Goal: Task Accomplishment & Management: Manage account settings

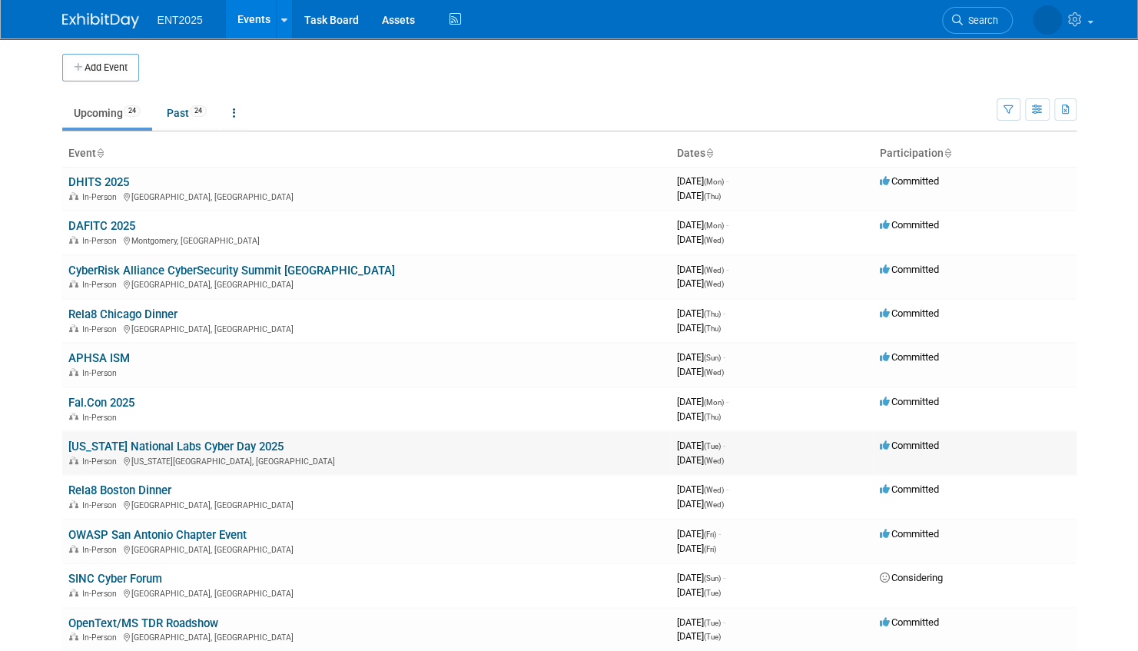
click at [220, 444] on link "[US_STATE] National Labs Cyber Day 2025" at bounding box center [175, 447] width 215 height 14
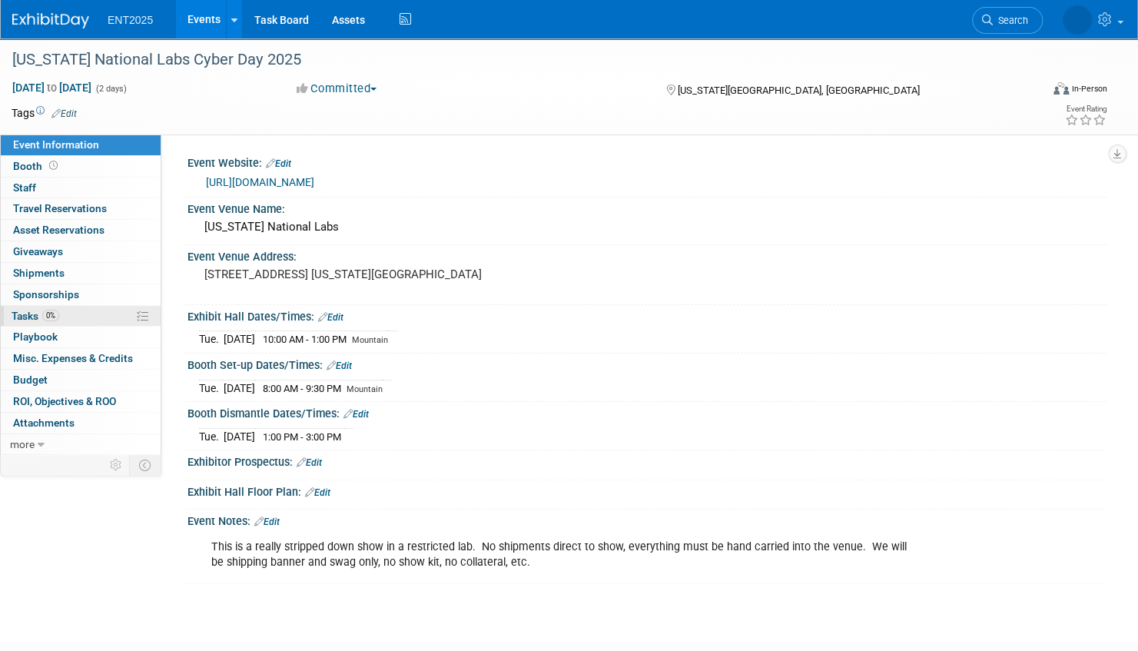
click at [95, 314] on link "0% Tasks 0%" at bounding box center [81, 316] width 160 height 21
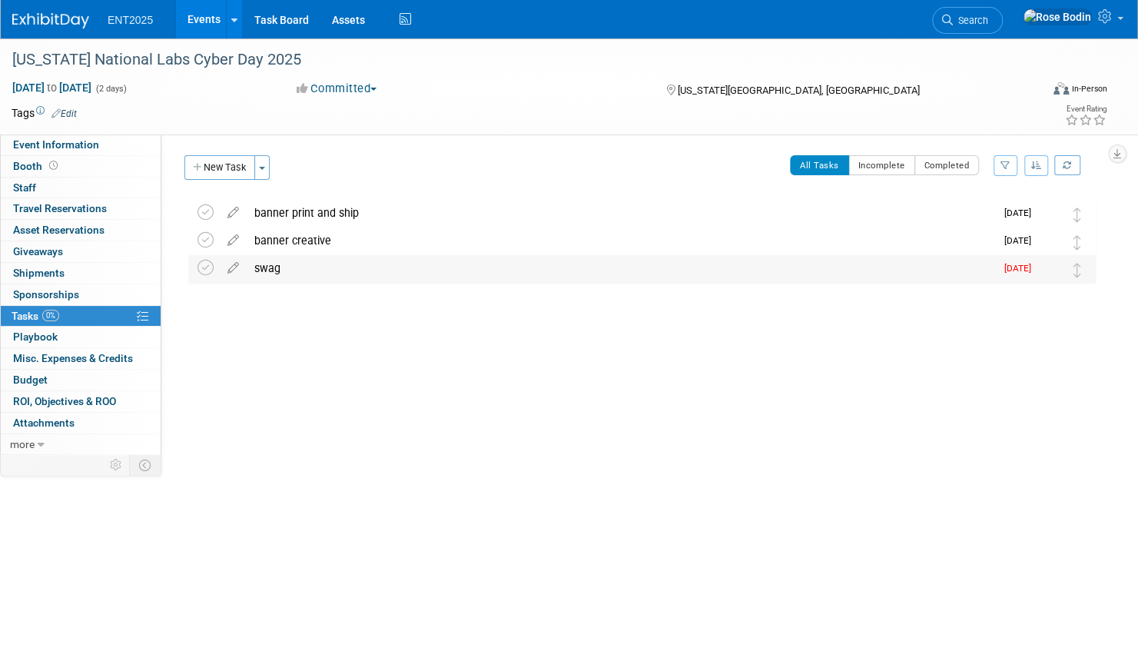
click at [347, 270] on div "swag" at bounding box center [621, 268] width 748 height 26
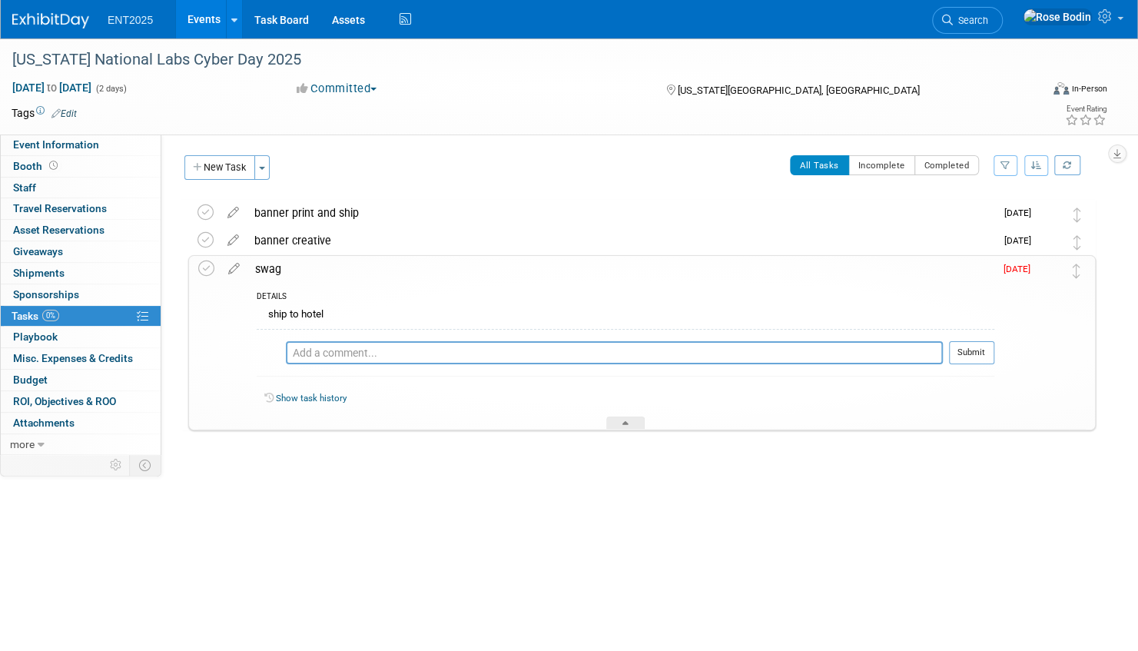
click at [347, 270] on div "swag" at bounding box center [620, 269] width 747 height 26
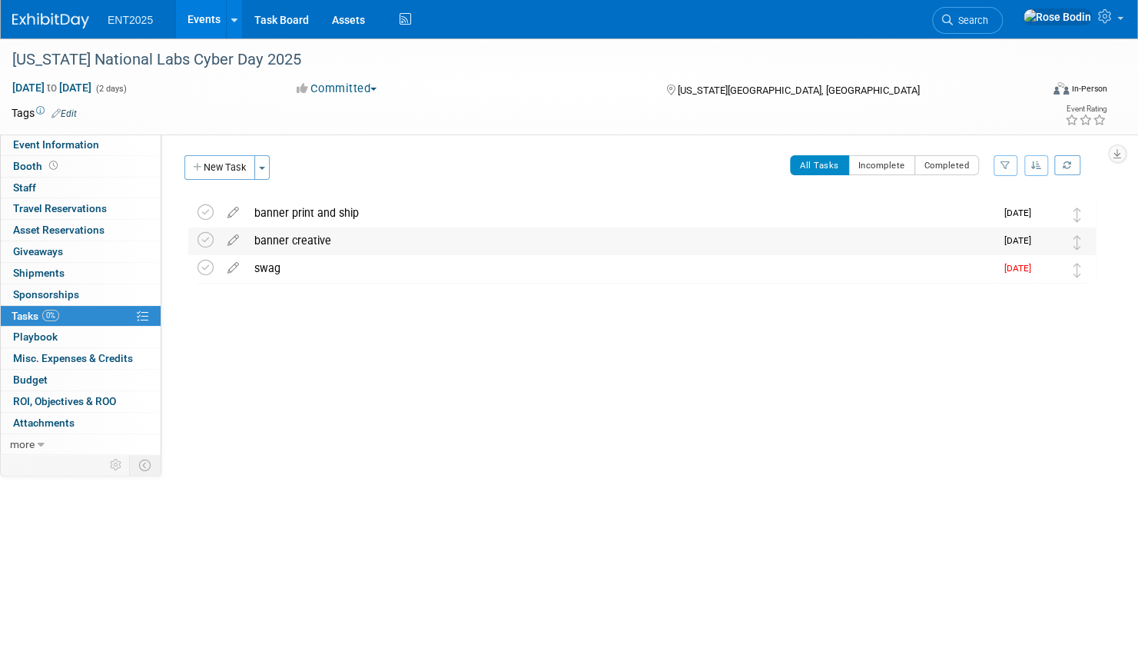
click at [357, 240] on div "banner creative" at bounding box center [621, 240] width 748 height 26
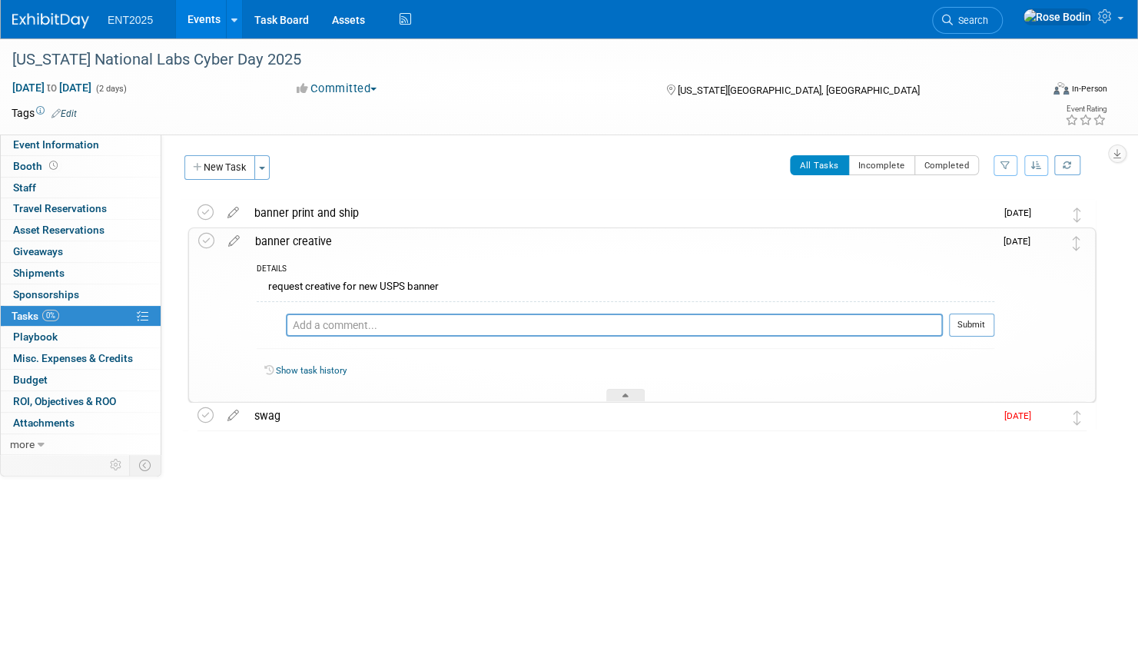
click at [358, 247] on div "banner creative" at bounding box center [620, 241] width 747 height 26
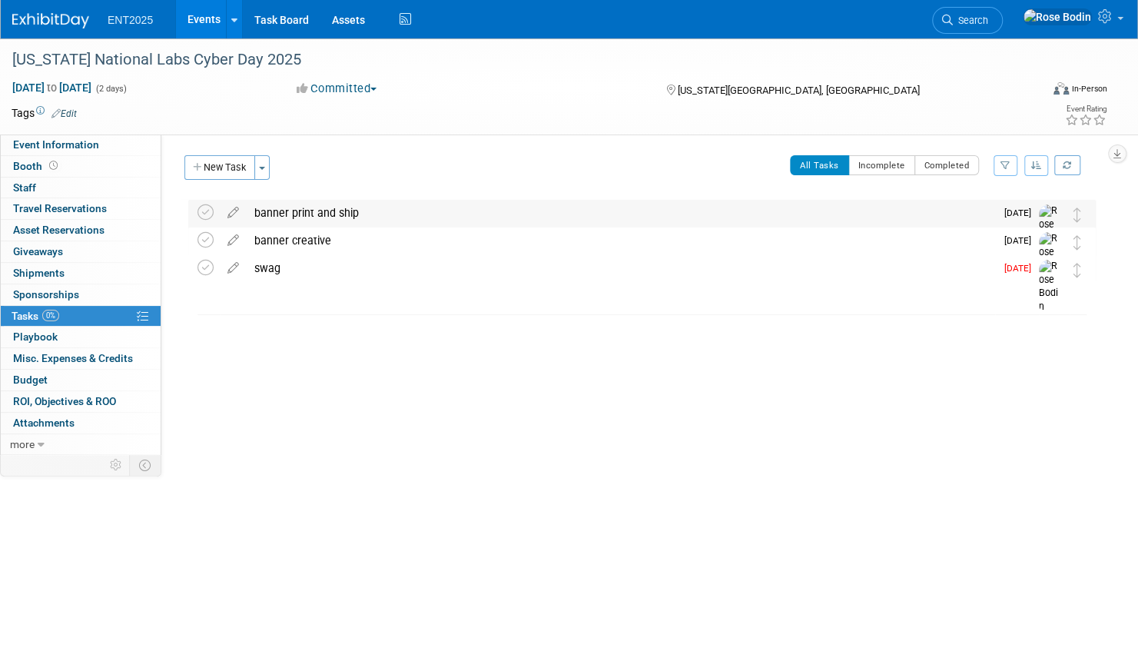
click at [375, 213] on div "banner print and ship" at bounding box center [621, 213] width 748 height 26
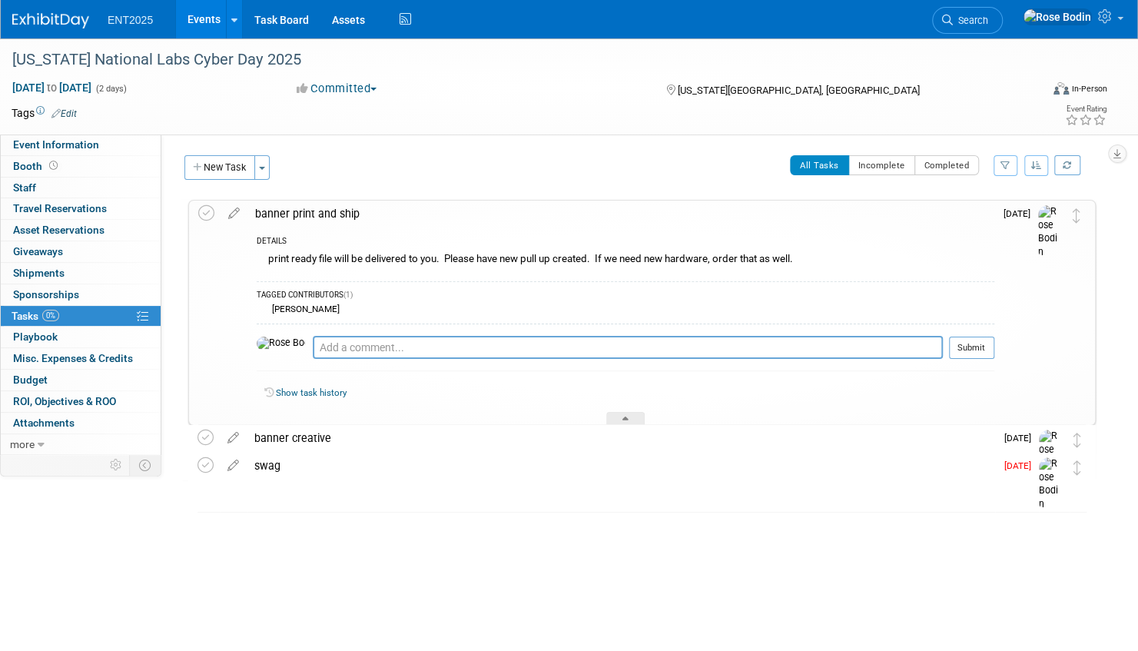
click at [399, 216] on div "banner print and ship" at bounding box center [620, 214] width 747 height 26
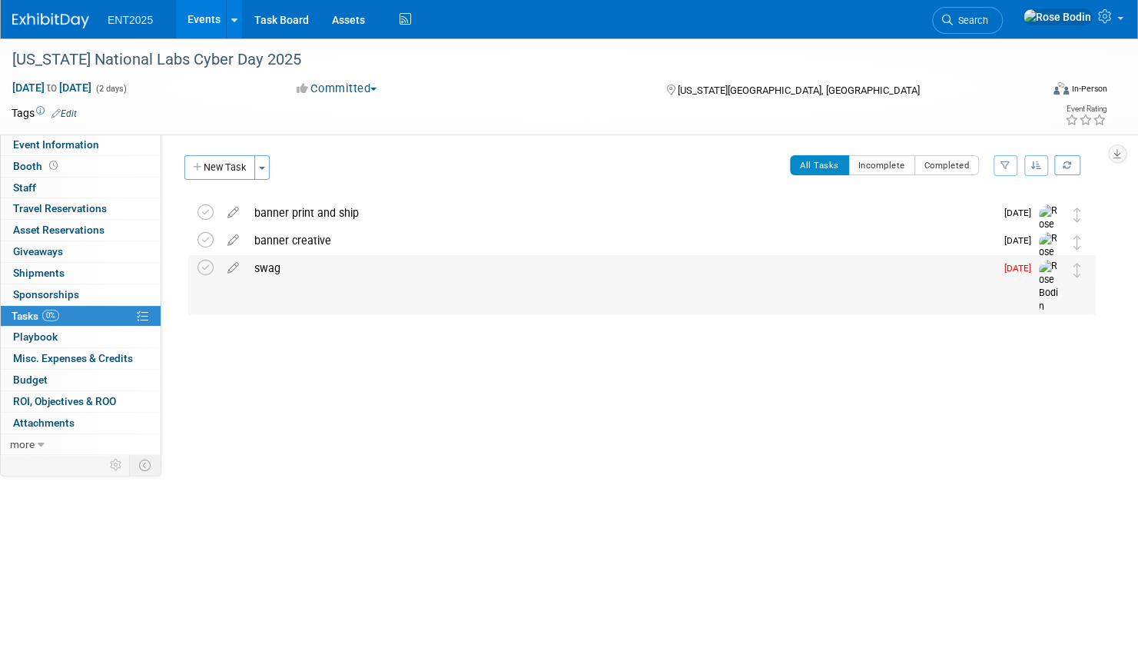
click at [387, 269] on div "swag" at bounding box center [621, 268] width 748 height 26
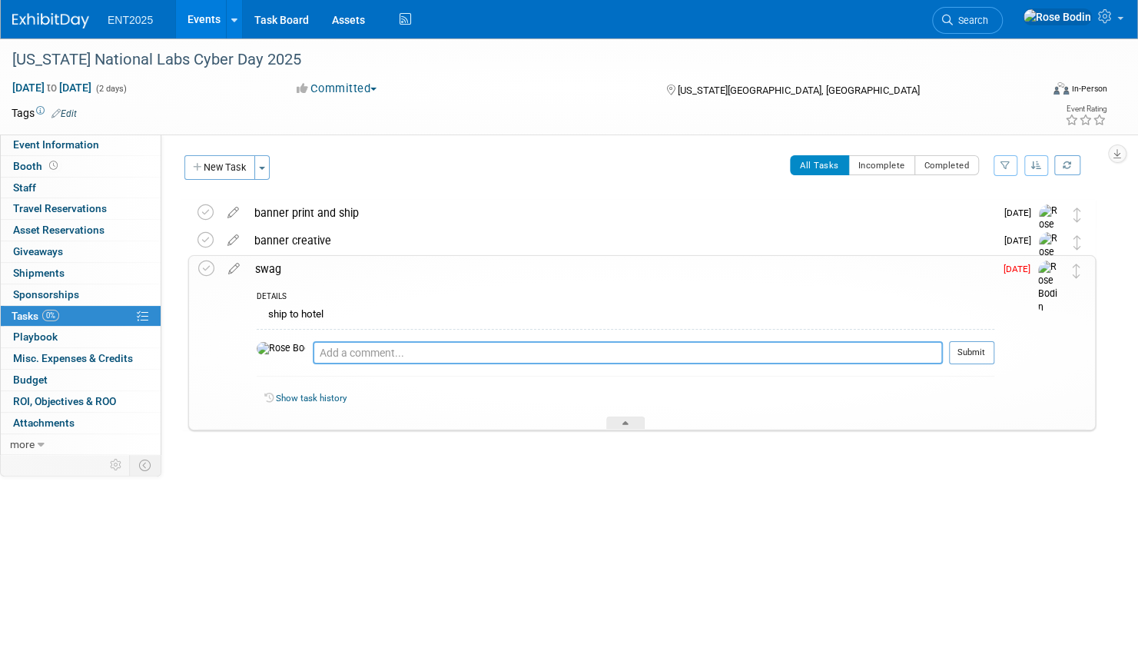
click at [357, 349] on textarea at bounding box center [628, 352] width 630 height 23
click at [581, 356] on textarea "Colleen, Please supply list of items and counts." at bounding box center [628, 352] width 630 height 23
type textarea "Colleen, please supply list of items and counts."
click at [964, 353] on button "Submit" at bounding box center [971, 352] width 45 height 23
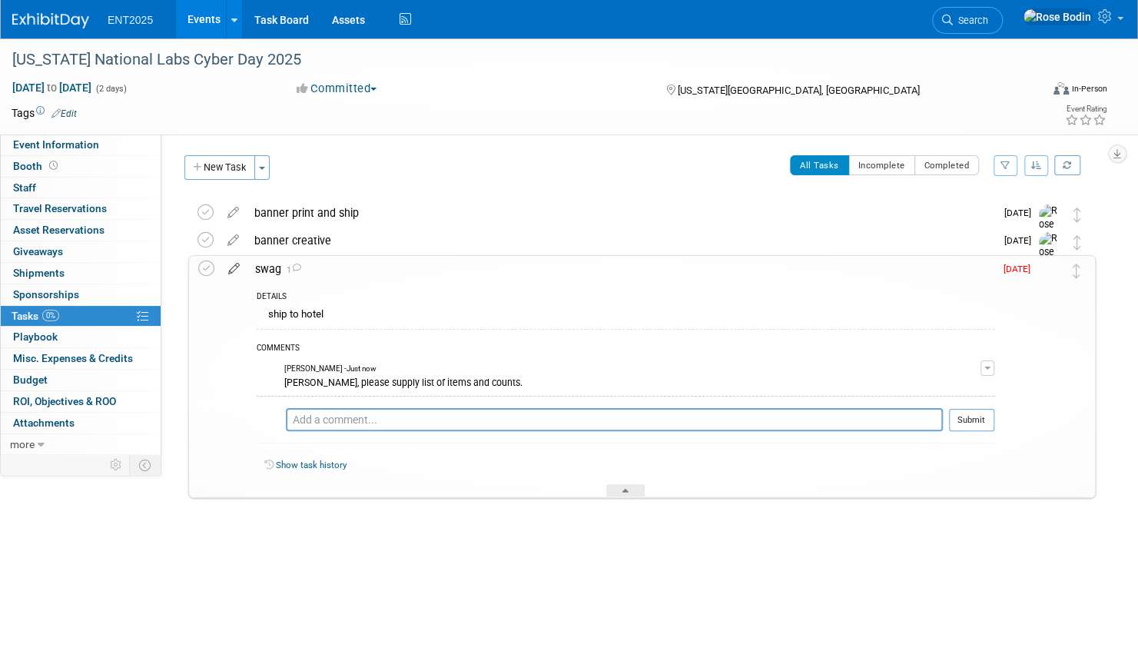
click at [232, 266] on icon at bounding box center [234, 265] width 27 height 19
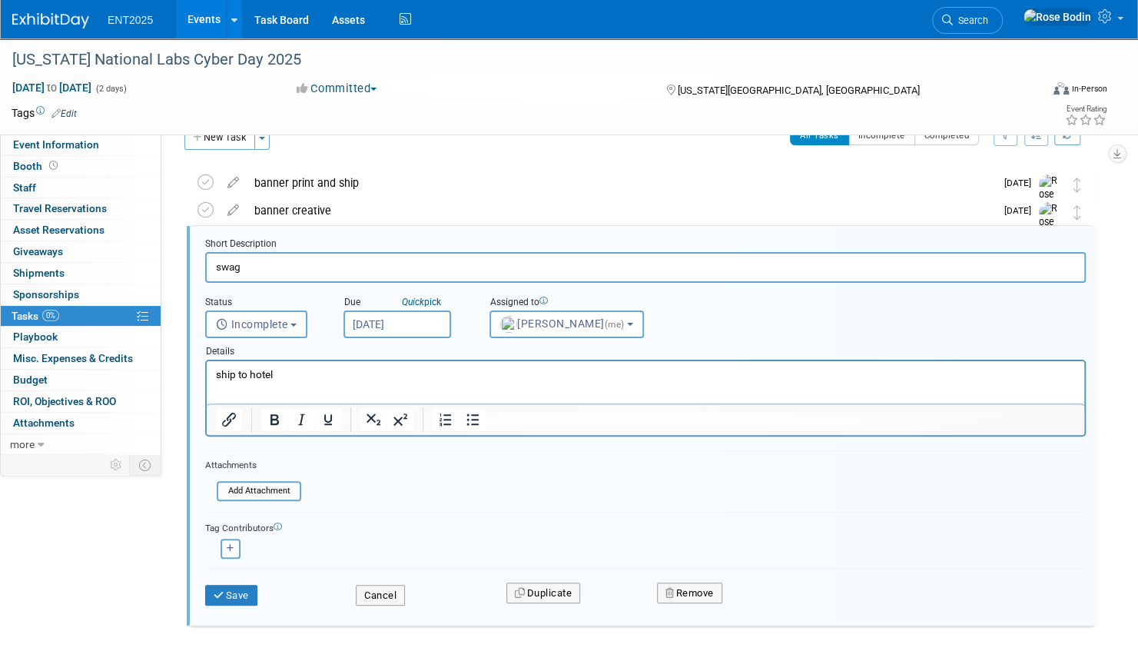
click at [413, 320] on input "Aug 25, 2025" at bounding box center [398, 324] width 108 height 28
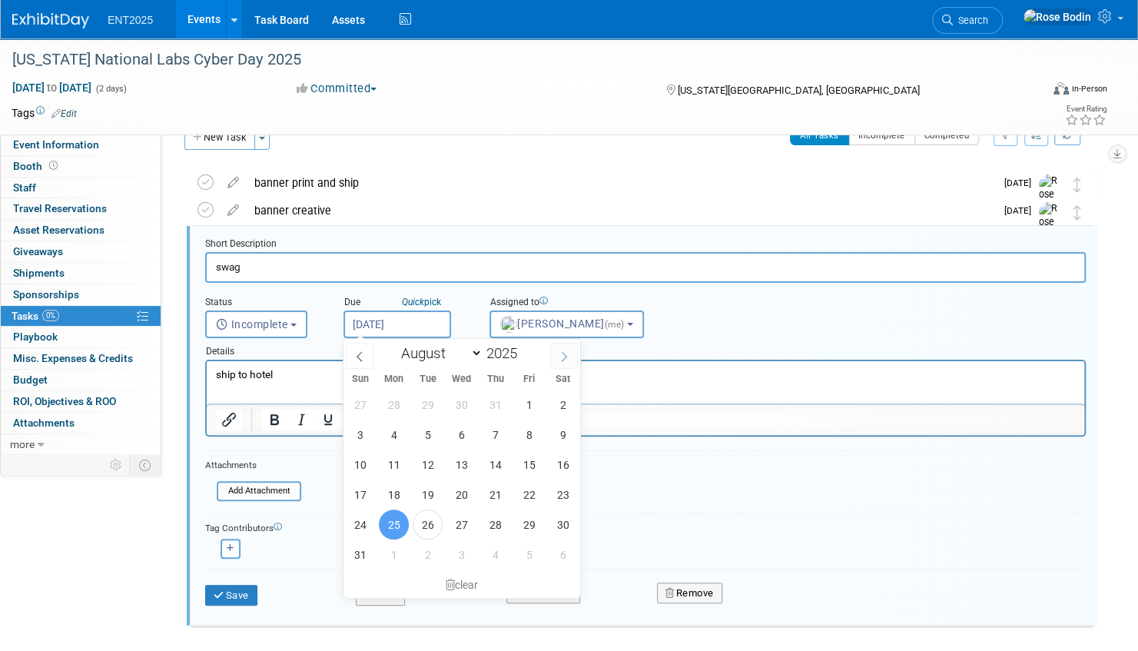
click at [563, 351] on icon at bounding box center [563, 356] width 5 height 10
select select "8"
click at [526, 403] on span "5" at bounding box center [529, 405] width 30 height 30
type input "Sep 5, 2025"
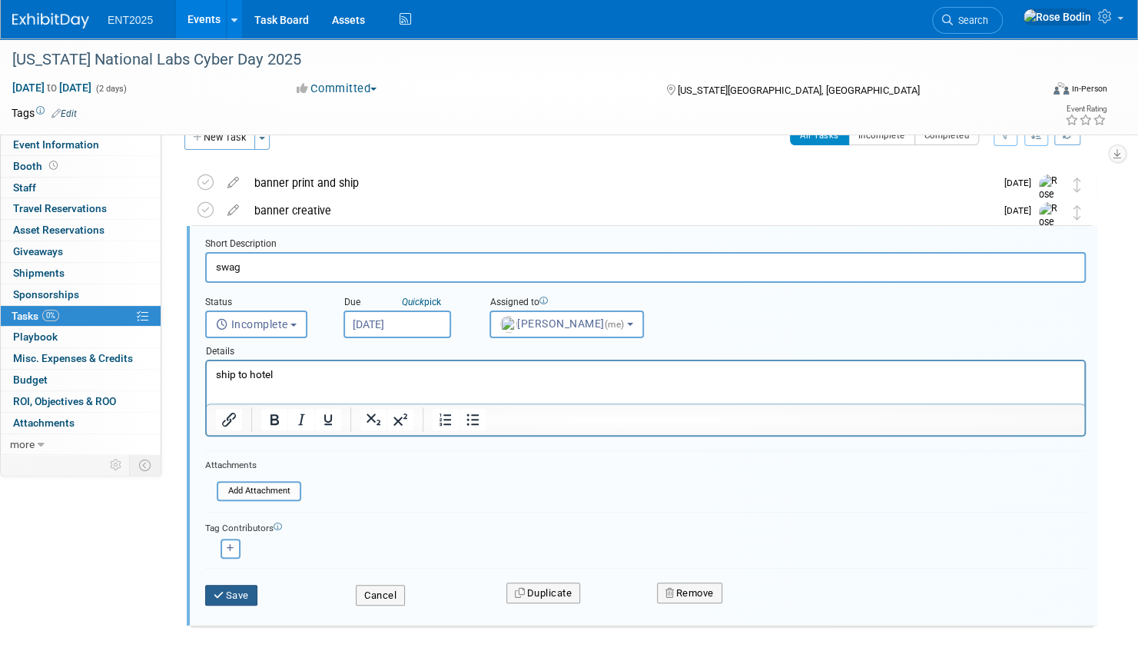
click at [226, 592] on button "Save" at bounding box center [231, 596] width 52 height 22
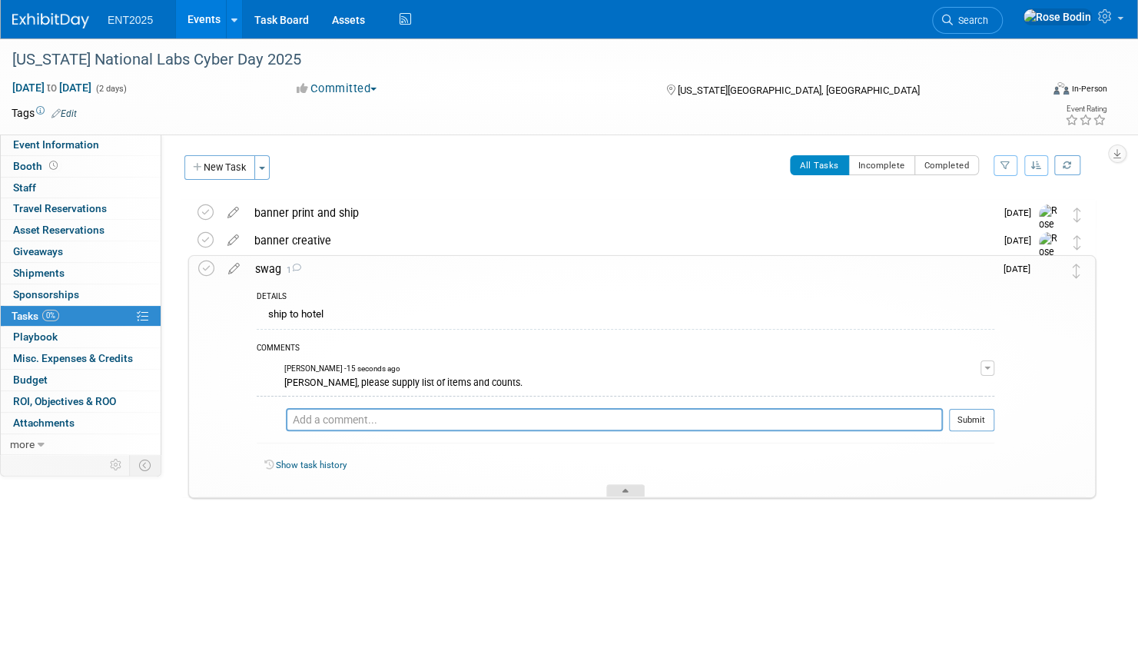
click at [626, 489] on icon at bounding box center [625, 493] width 6 height 9
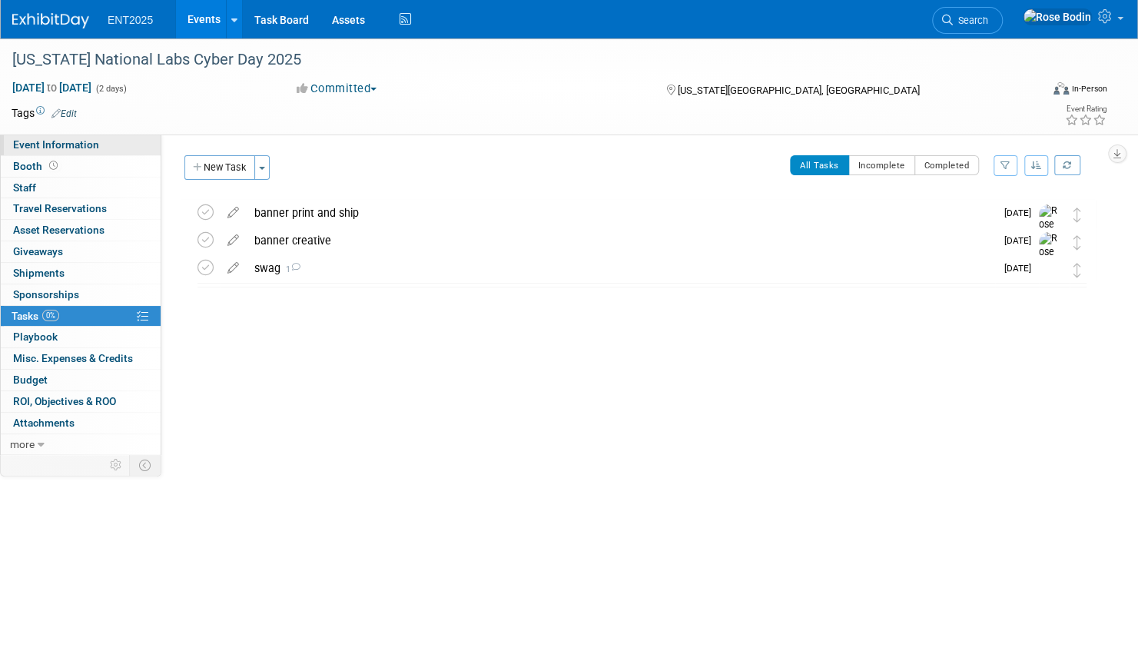
click at [130, 144] on link "Event Information" at bounding box center [81, 144] width 160 height 21
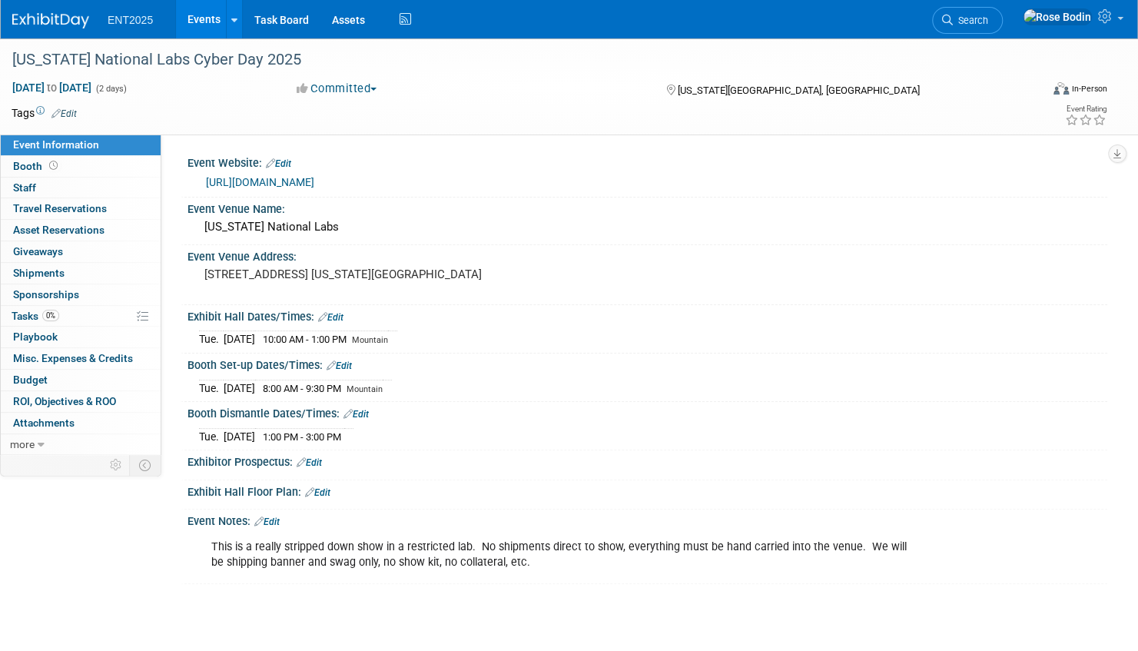
click at [204, 17] on link "Events" at bounding box center [204, 19] width 56 height 38
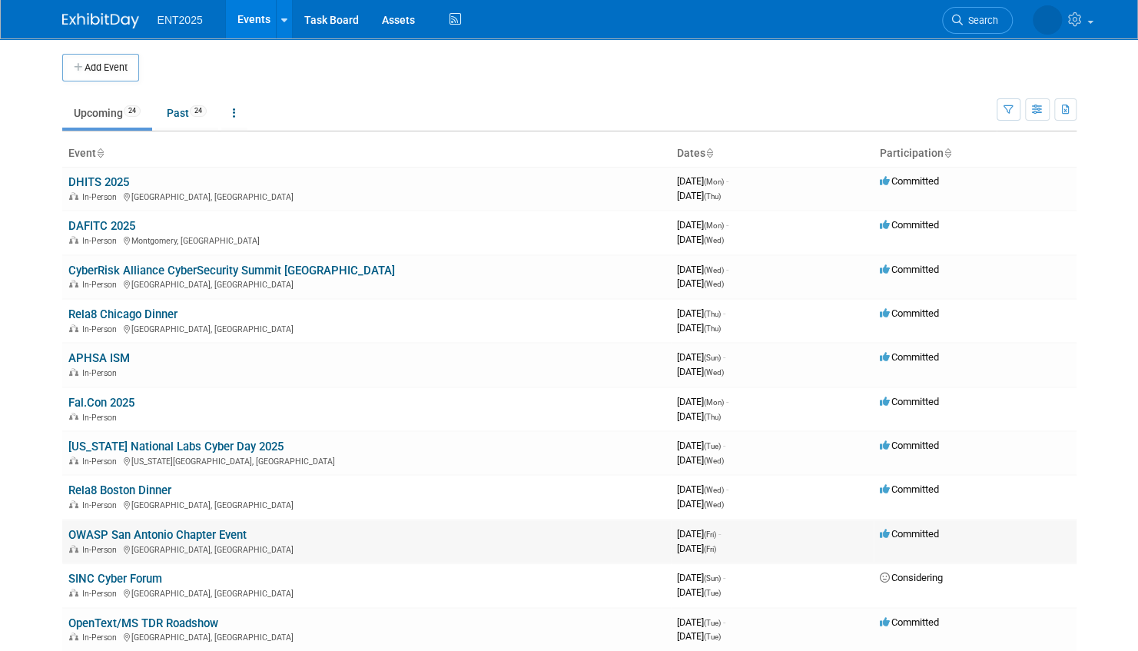
click at [201, 532] on link "OWASP San Antonio Chapter Event" at bounding box center [157, 535] width 178 height 14
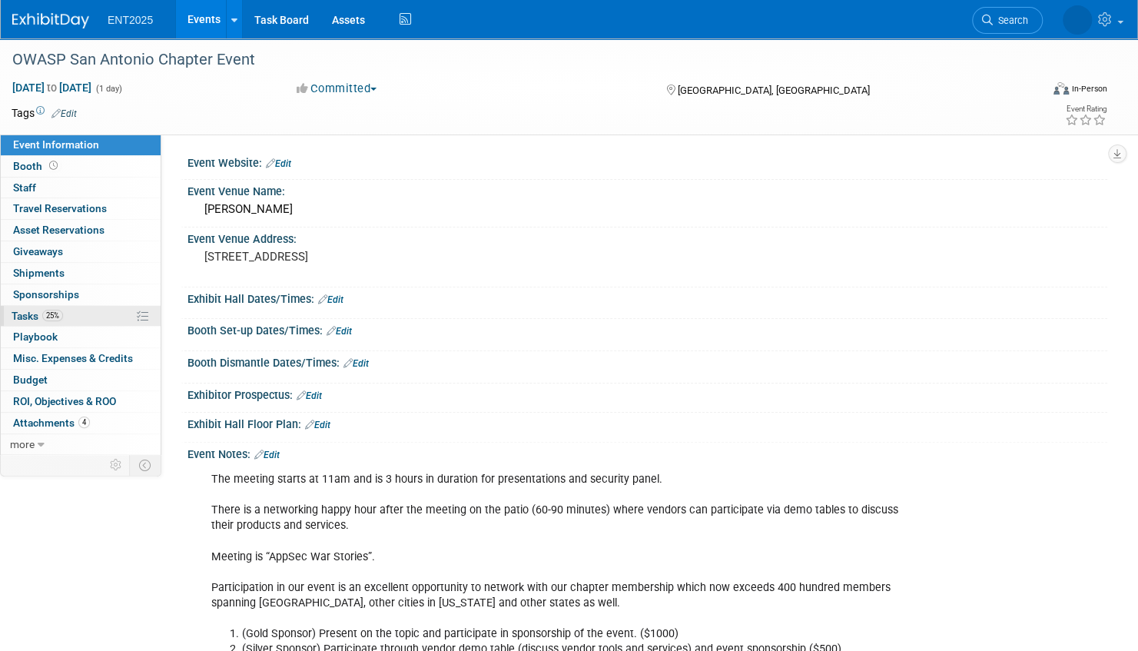
click at [94, 315] on link "25% Tasks 25%" at bounding box center [81, 316] width 160 height 21
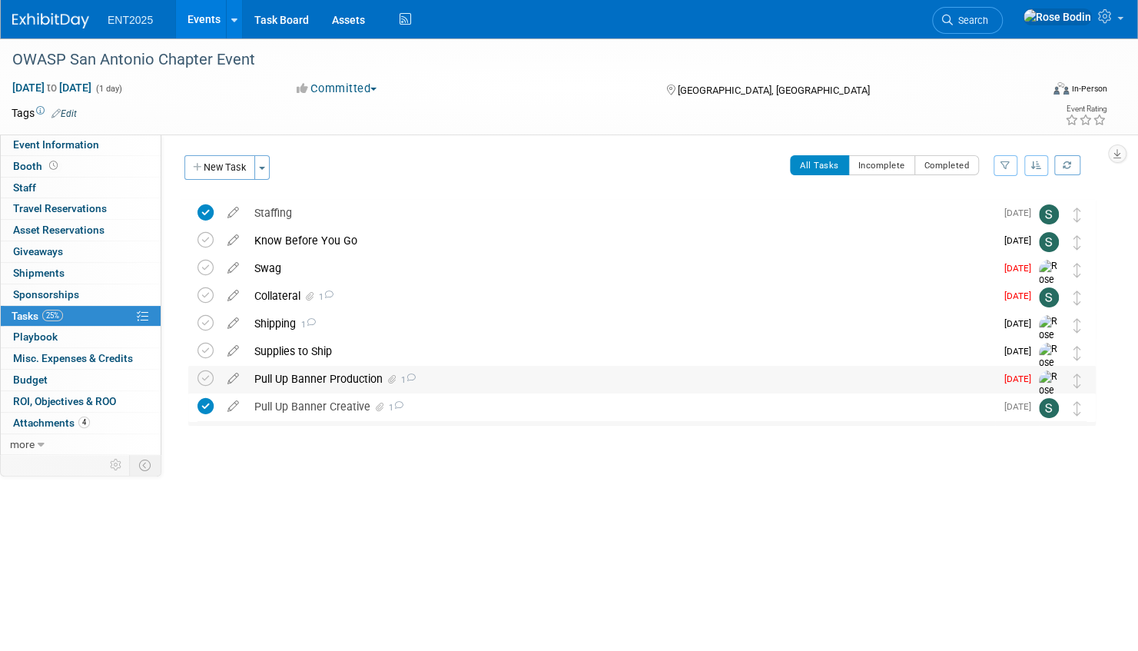
click at [450, 377] on div "Pull Up Banner Production 1" at bounding box center [621, 379] width 748 height 26
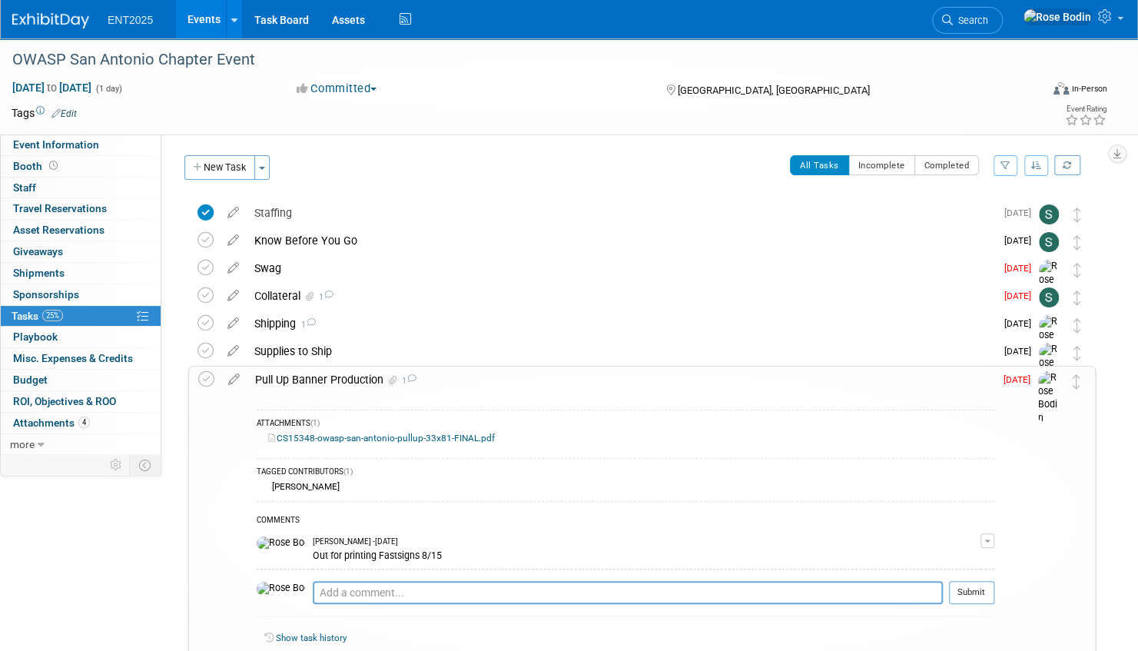
scroll to position [77, 0]
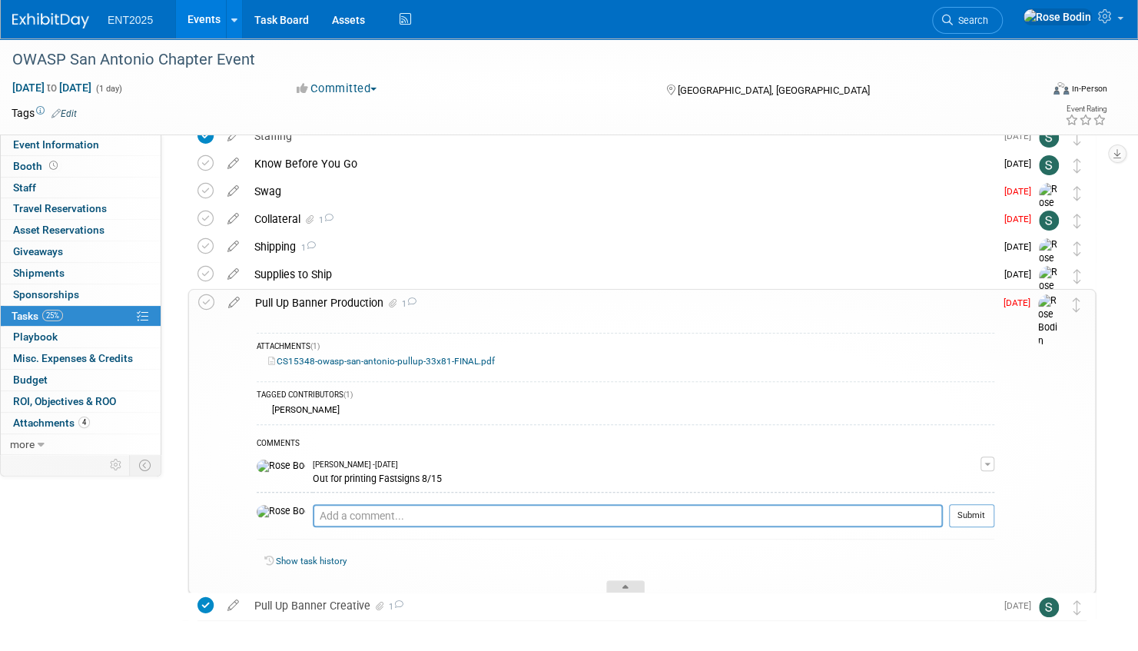
click at [627, 580] on div at bounding box center [625, 586] width 38 height 13
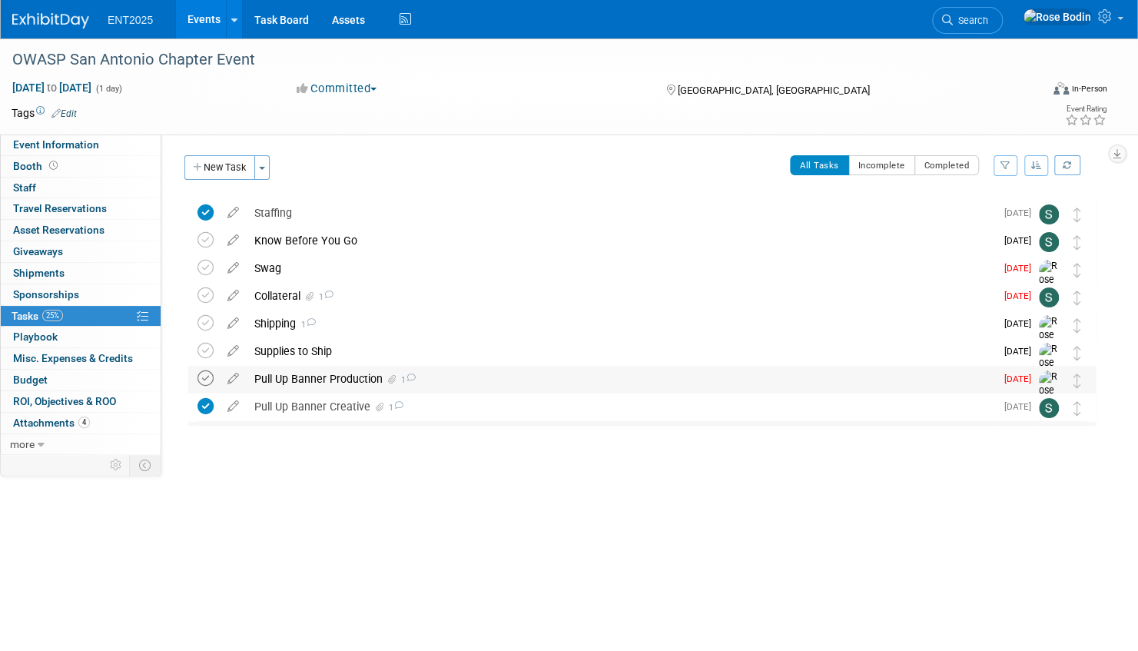
click at [205, 377] on icon at bounding box center [205, 378] width 16 height 16
click at [377, 298] on div "Collateral 1" at bounding box center [621, 296] width 748 height 26
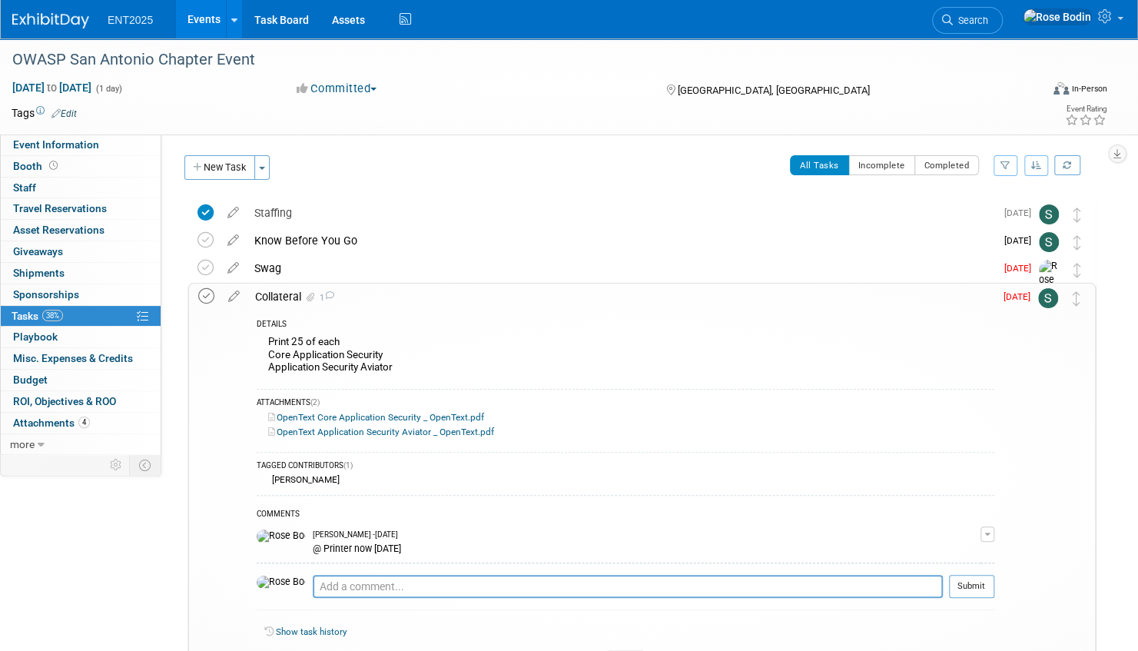
click at [207, 294] on icon at bounding box center [206, 296] width 16 height 16
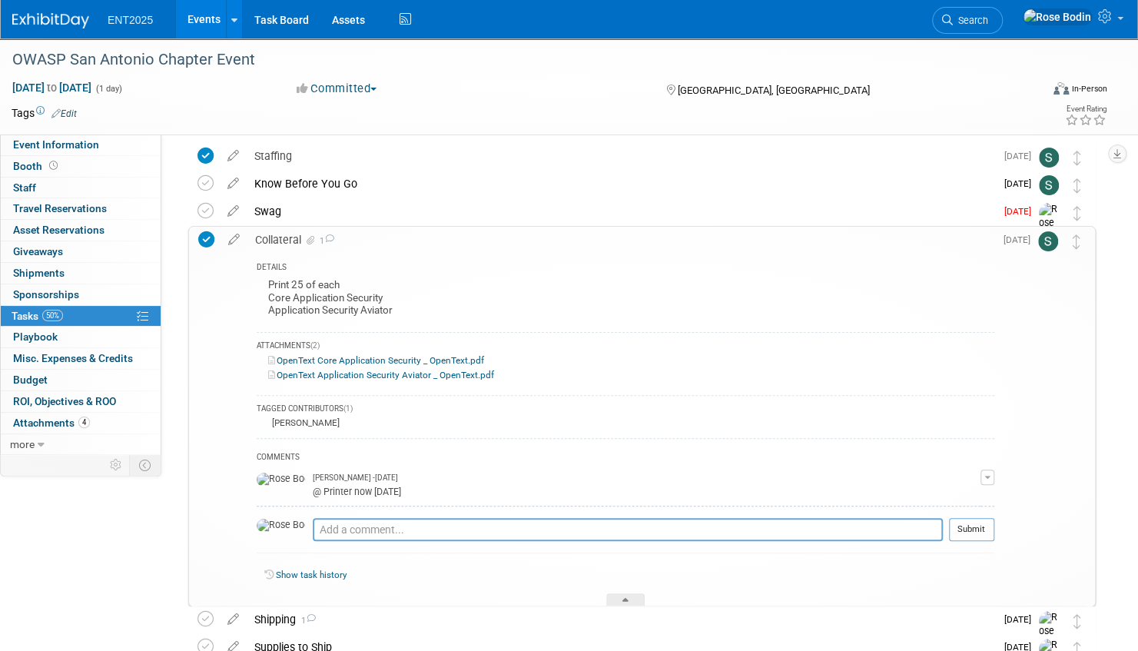
scroll to position [154, 0]
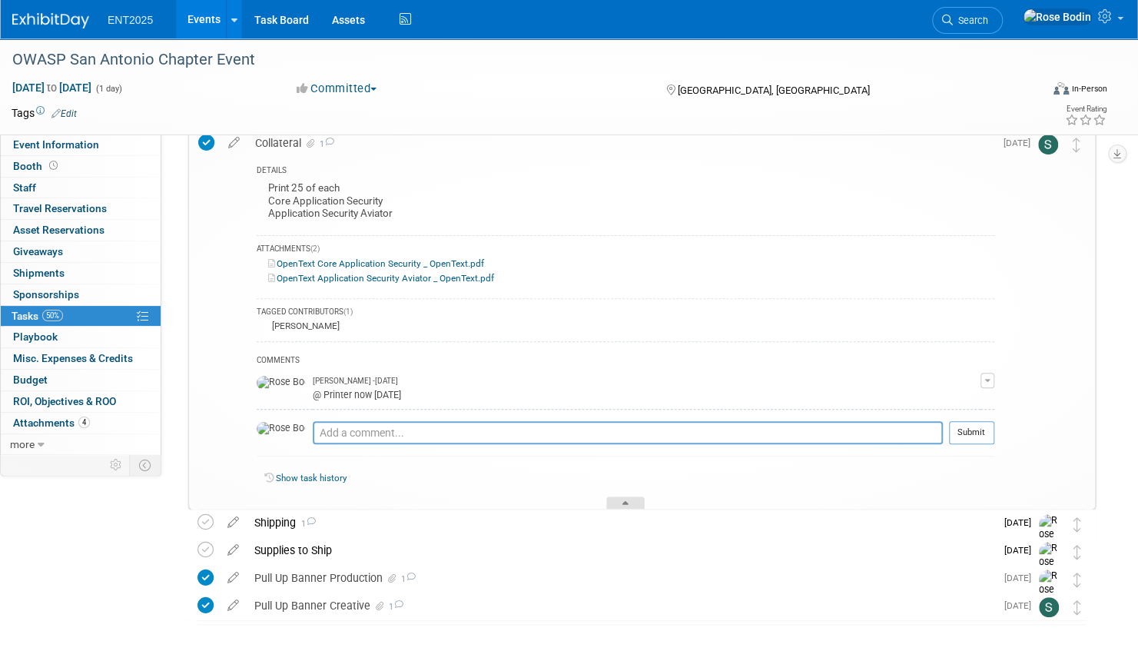
click at [619, 503] on div at bounding box center [625, 502] width 38 height 13
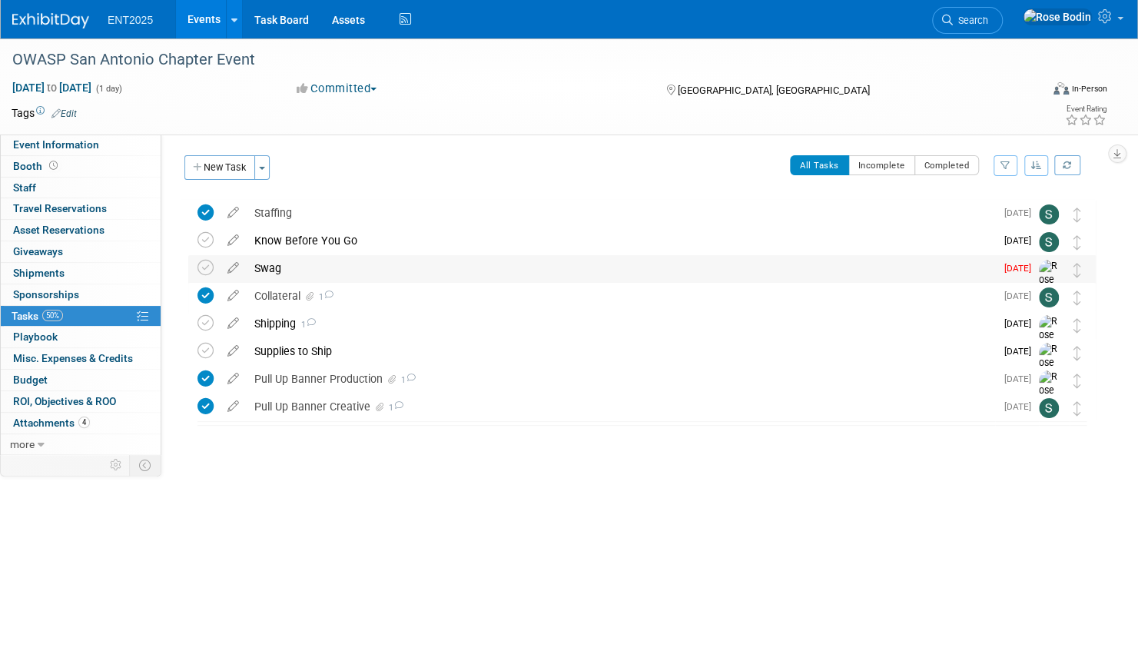
click at [426, 267] on div "Swag" at bounding box center [621, 268] width 748 height 26
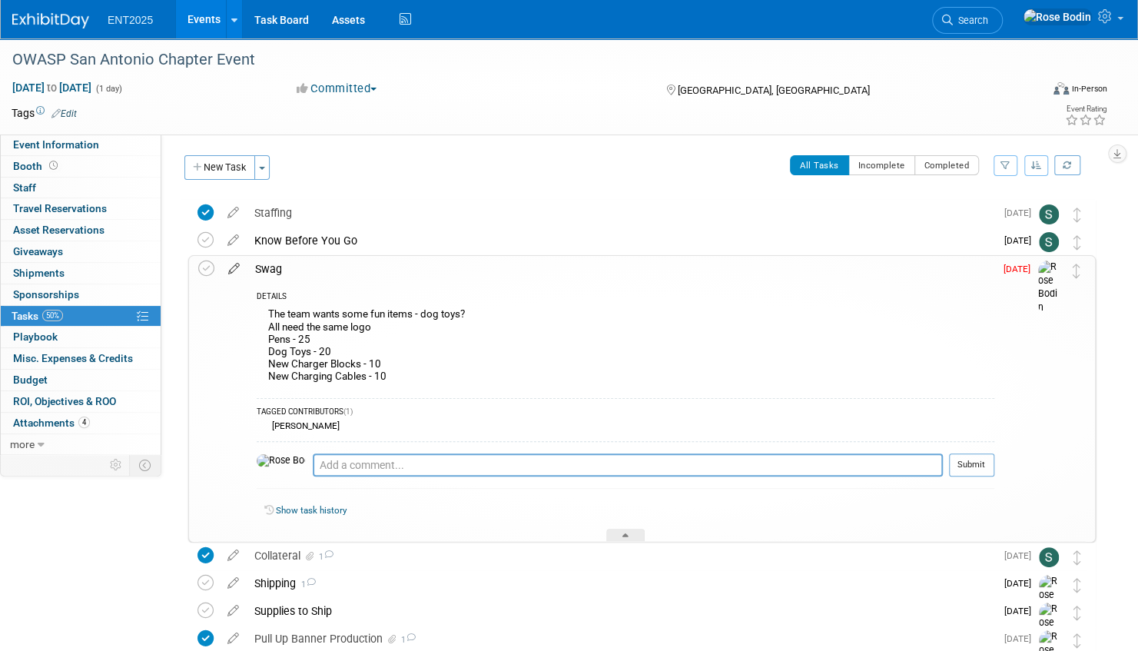
click at [234, 264] on icon at bounding box center [234, 265] width 27 height 19
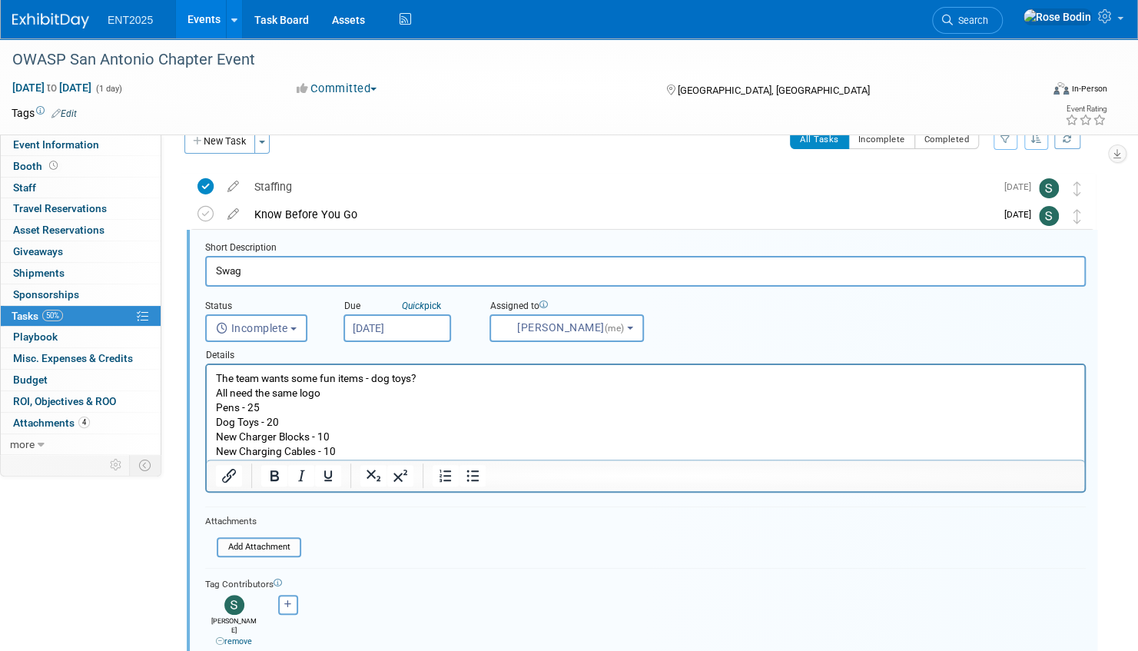
scroll to position [30, 0]
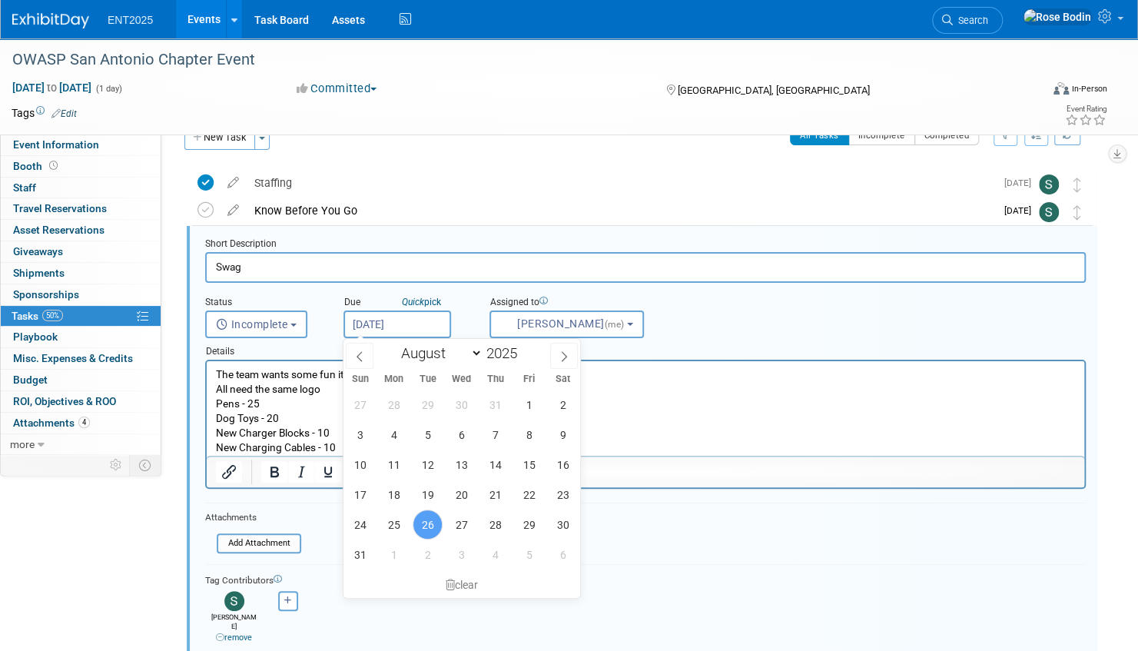
click at [432, 324] on input "Aug 26, 2025" at bounding box center [398, 324] width 108 height 28
click at [564, 352] on icon at bounding box center [564, 356] width 11 height 11
select select "8"
drag, startPoint x: 533, startPoint y: 406, endPoint x: 326, endPoint y: 45, distance: 415.9
click at [533, 406] on span "5" at bounding box center [529, 405] width 30 height 30
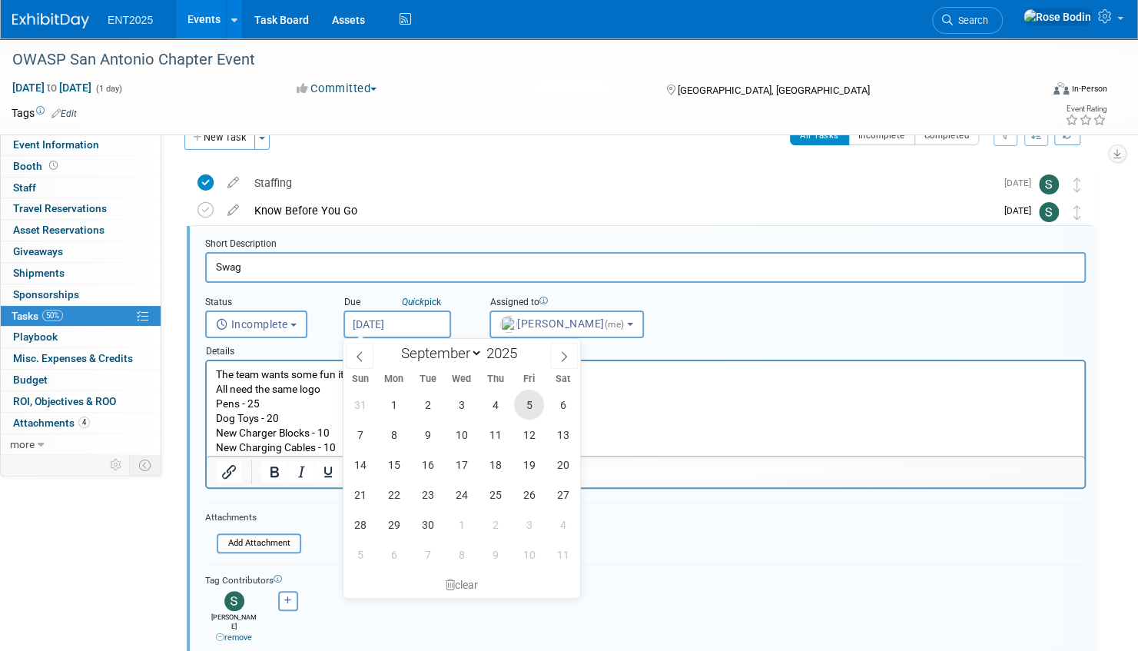
type input "Sep 5, 2025"
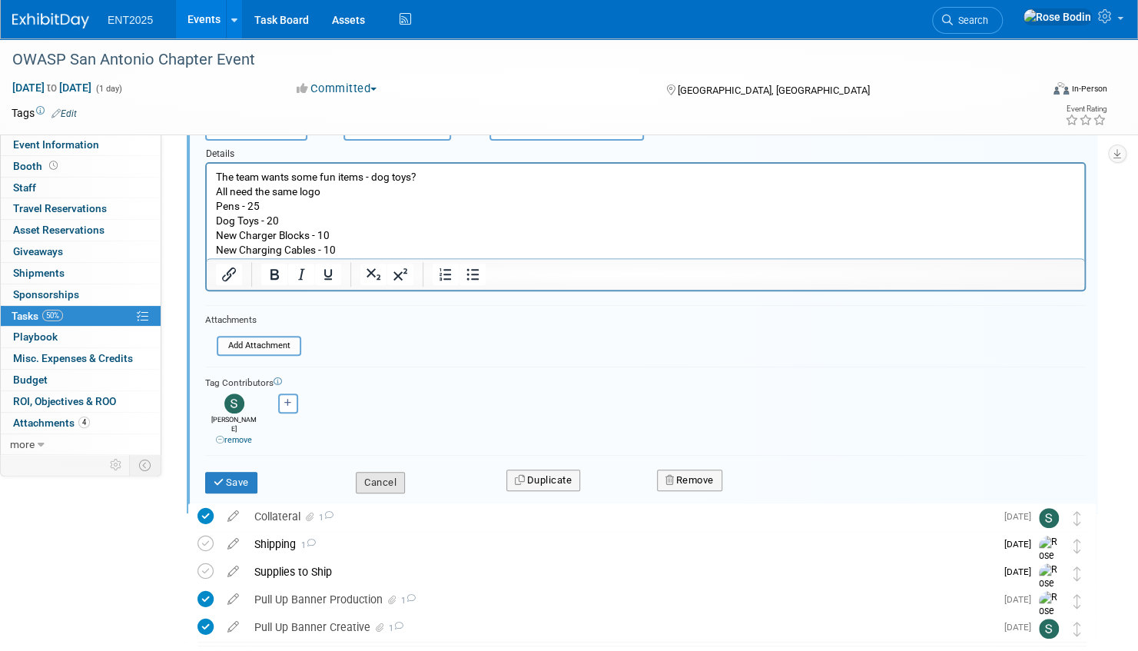
scroll to position [261, 0]
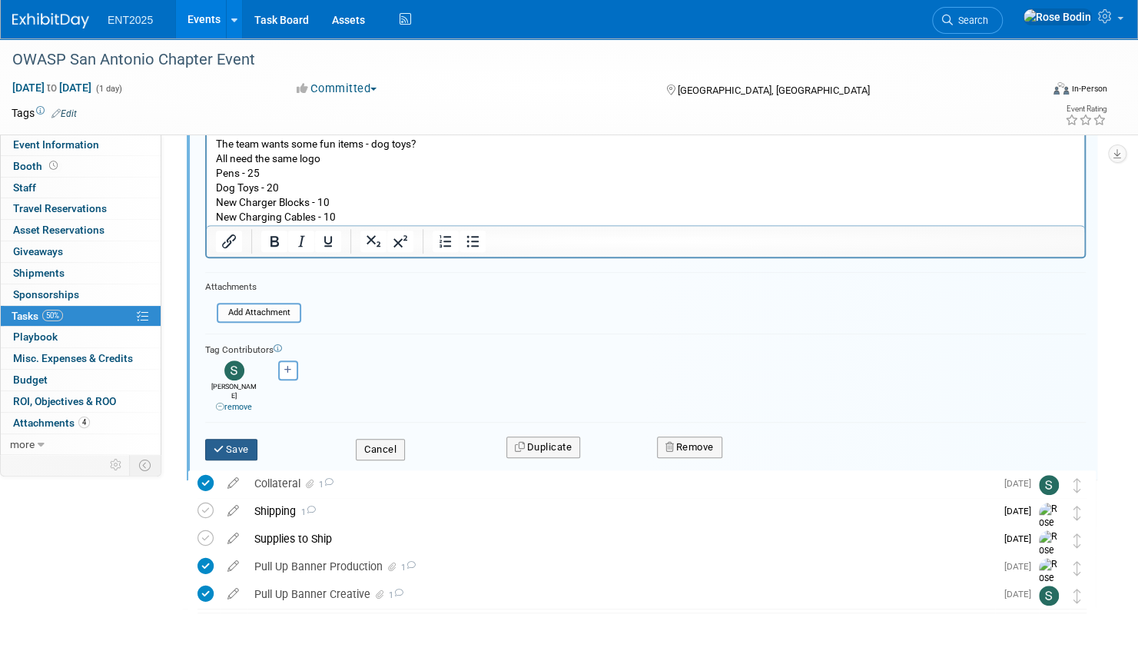
click at [233, 439] on button "Save" at bounding box center [231, 450] width 52 height 22
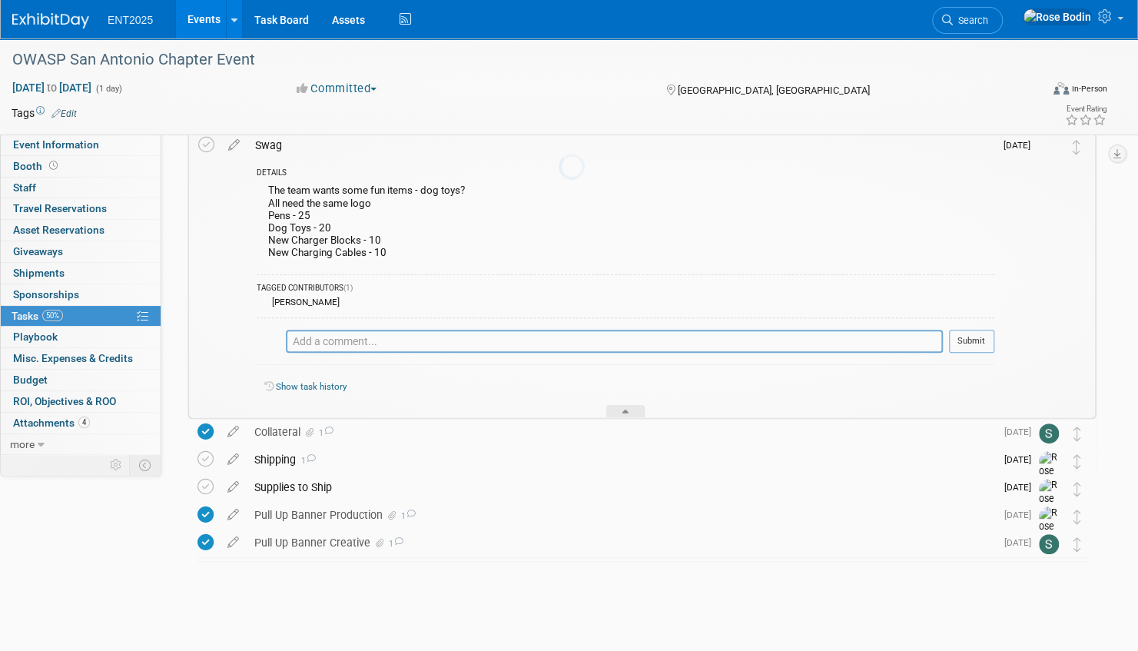
scroll to position [123, 0]
click at [624, 409] on div at bounding box center [625, 412] width 38 height 13
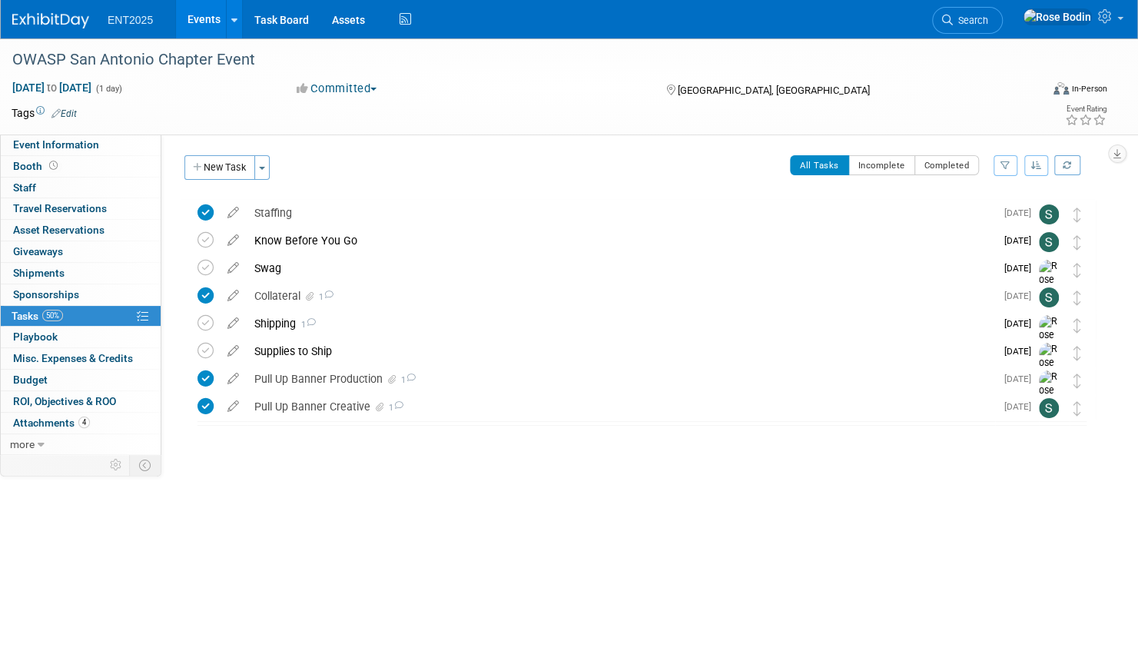
click at [208, 20] on link "Events" at bounding box center [204, 19] width 56 height 38
